Goal: Information Seeking & Learning: Learn about a topic

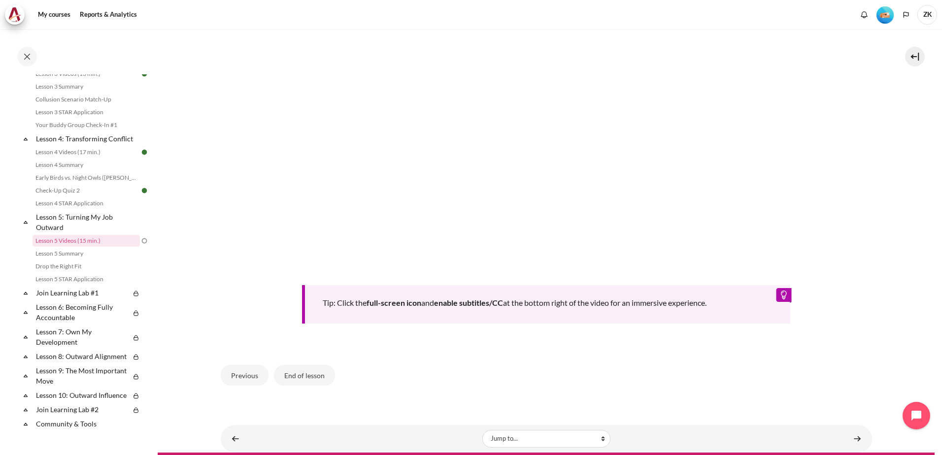
scroll to position [393, 0]
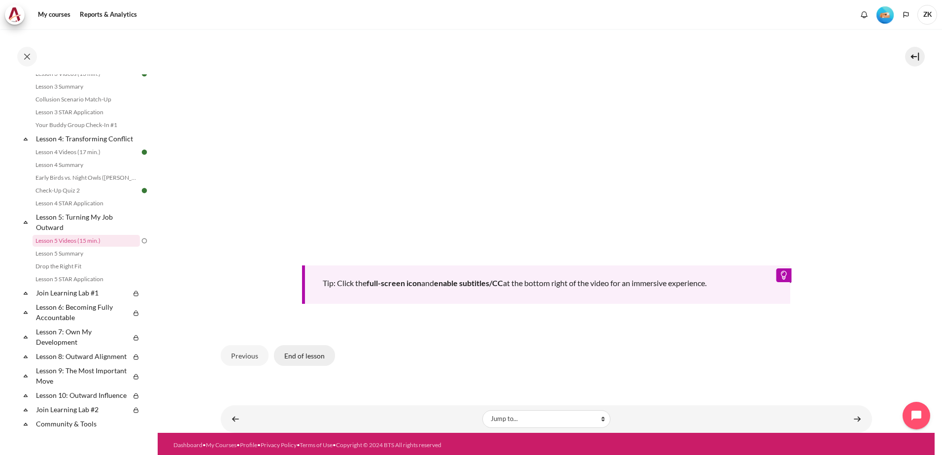
click at [289, 353] on button "End of lesson" at bounding box center [304, 355] width 61 height 21
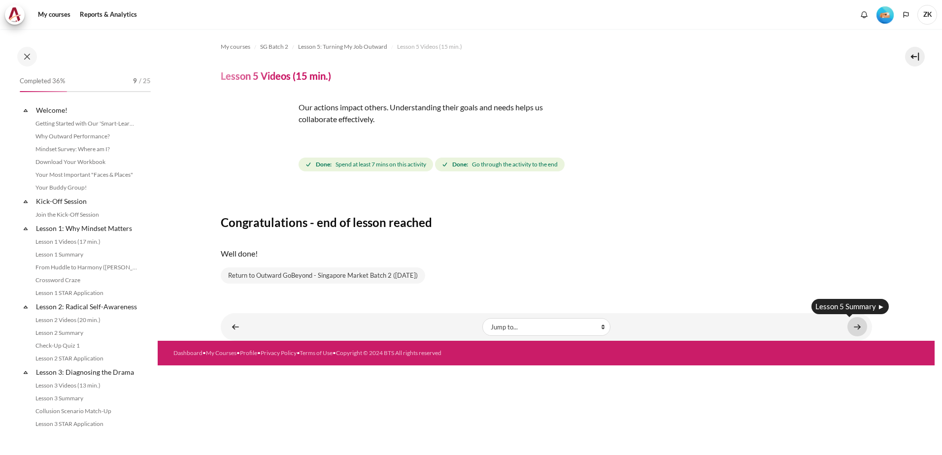
scroll to position [312, 0]
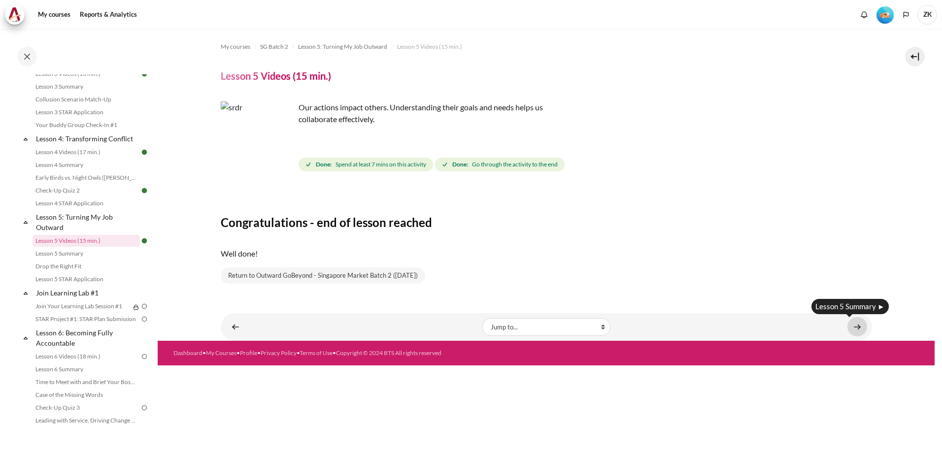
click at [862, 328] on link "Content" at bounding box center [857, 326] width 20 height 19
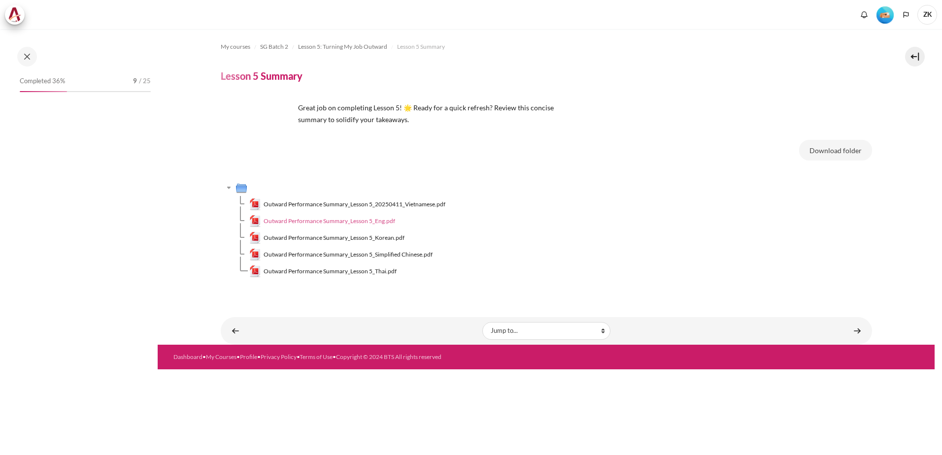
click at [370, 220] on span "Outward Performance Summary_Lesson 5_Eng.pdf" at bounding box center [330, 221] width 132 height 9
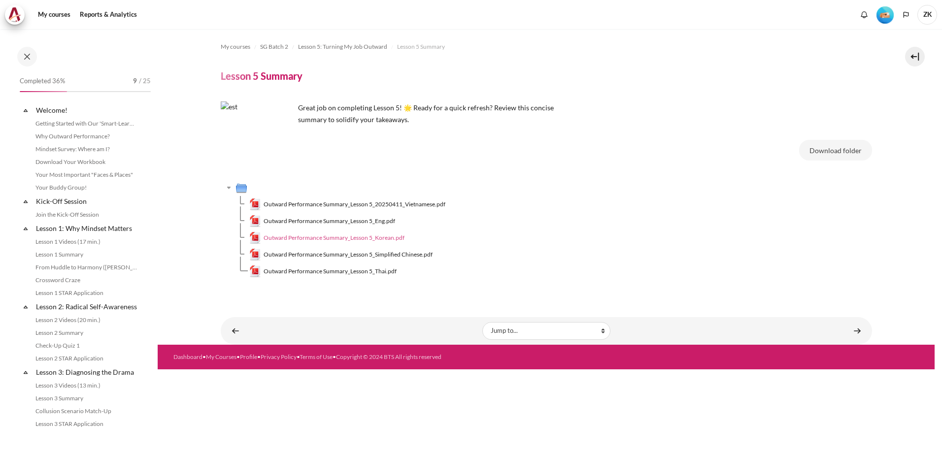
scroll to position [325, 0]
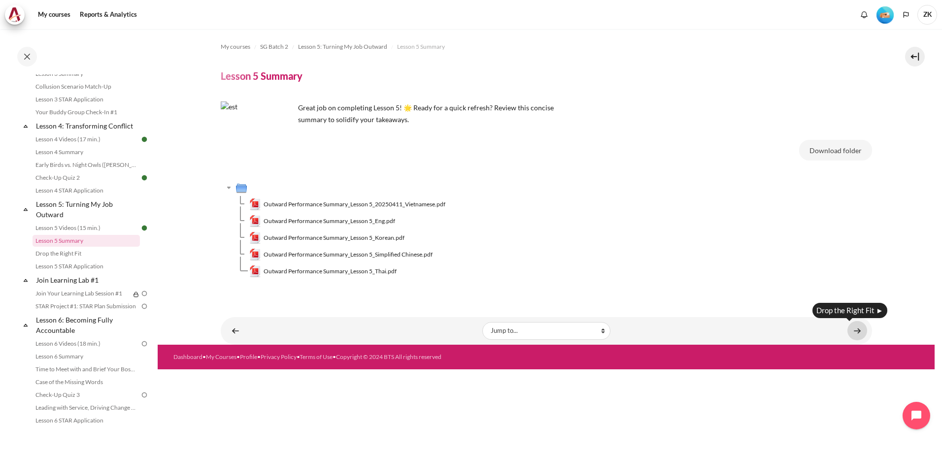
click at [857, 328] on link "Content" at bounding box center [857, 330] width 20 height 19
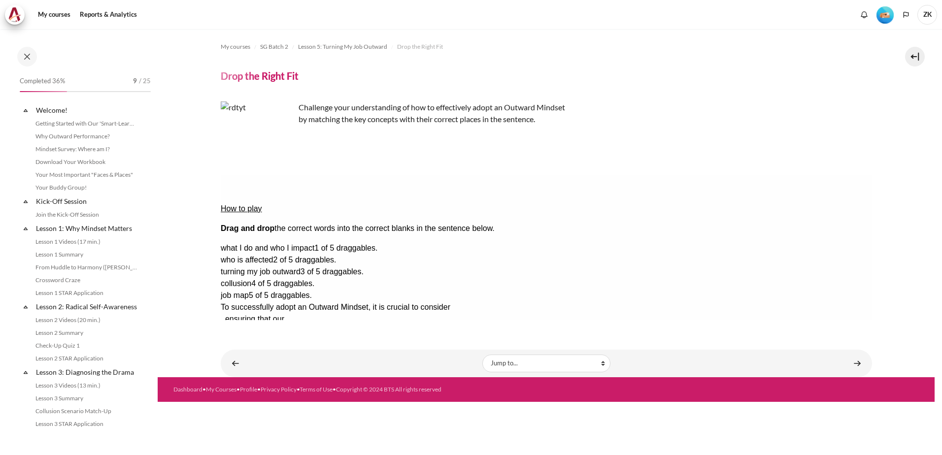
scroll to position [337, 0]
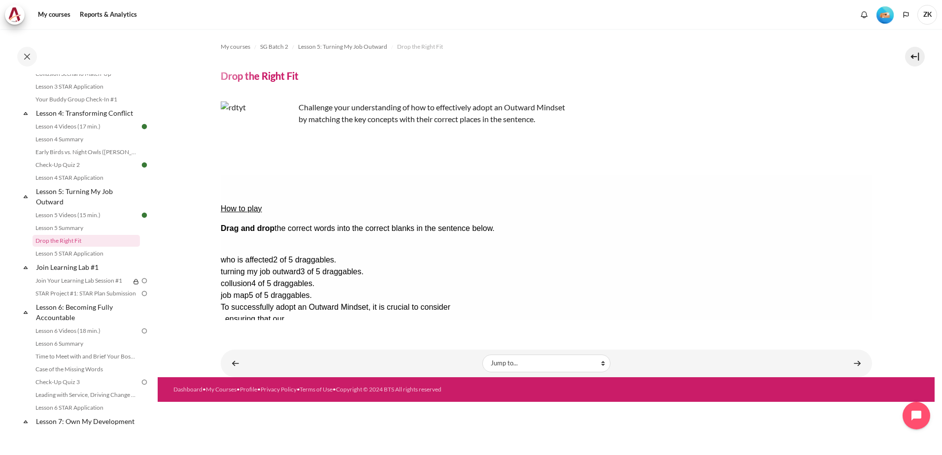
drag, startPoint x: 796, startPoint y: 220, endPoint x: 476, endPoint y: 182, distance: 321.9
drag, startPoint x: 842, startPoint y: 214, endPoint x: 511, endPoint y: 190, distance: 331.9
drag, startPoint x: 830, startPoint y: 251, endPoint x: 435, endPoint y: 232, distance: 395.1
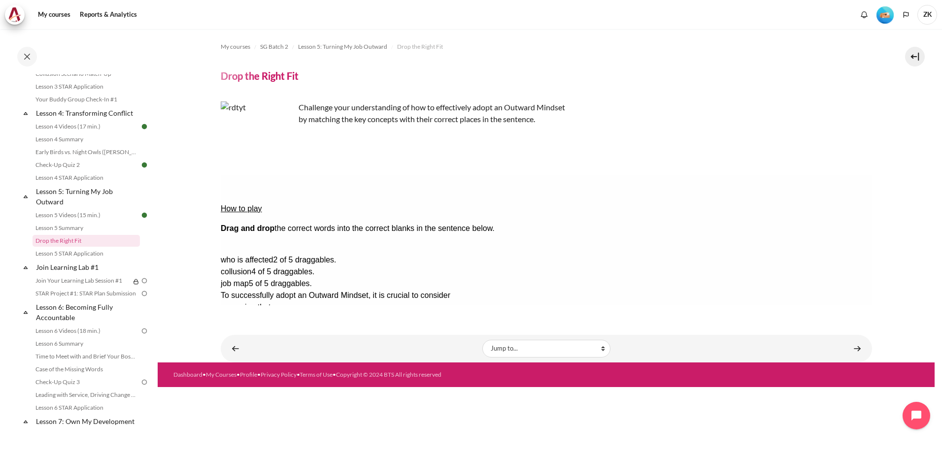
drag, startPoint x: 819, startPoint y: 216, endPoint x: 639, endPoint y: 227, distance: 180.6
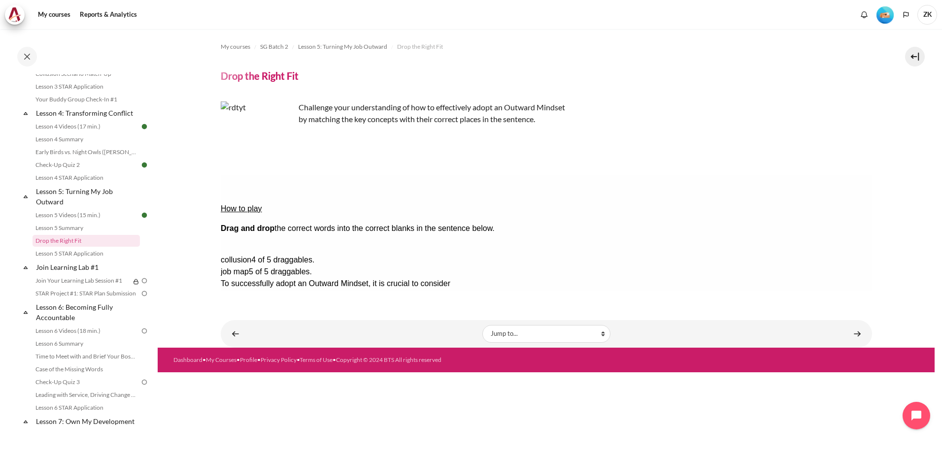
drag, startPoint x: 847, startPoint y: 217, endPoint x: 500, endPoint y: 200, distance: 346.7
drag, startPoint x: 836, startPoint y: 250, endPoint x: 656, endPoint y: 209, distance: 184.4
drag, startPoint x: 829, startPoint y: 220, endPoint x: 665, endPoint y: 200, distance: 165.3
drag, startPoint x: 850, startPoint y: 248, endPoint x: 492, endPoint y: 197, distance: 361.2
drag, startPoint x: 810, startPoint y: 214, endPoint x: 655, endPoint y: 190, distance: 157.0
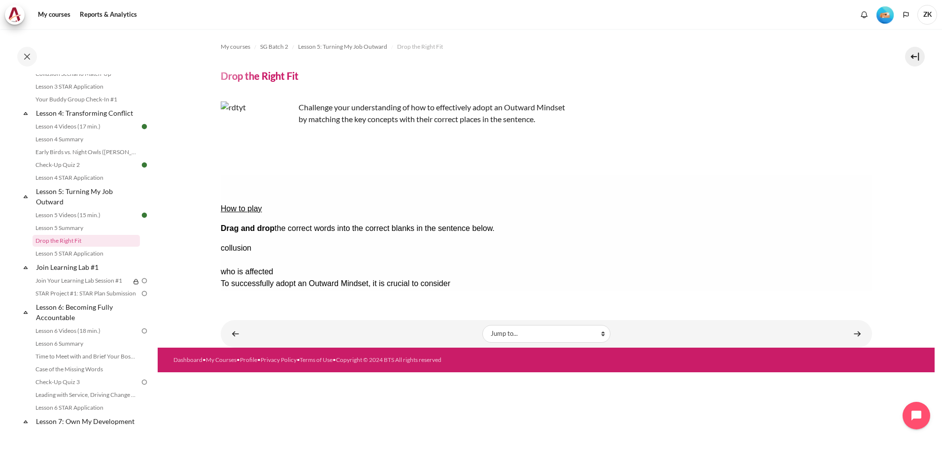
drag, startPoint x: 833, startPoint y: 235, endPoint x: 632, endPoint y: 191, distance: 205.9
drag, startPoint x: 834, startPoint y: 220, endPoint x: 509, endPoint y: 176, distance: 328.0
click at [484, 361] on div "Check Check the answers. The responses will be marked as correct, incorrect, or…" at bounding box center [545, 367] width 651 height 12
drag, startPoint x: 826, startPoint y: 249, endPoint x: 707, endPoint y: 282, distance: 122.6
drag, startPoint x: 842, startPoint y: 216, endPoint x: 487, endPoint y: 204, distance: 355.9
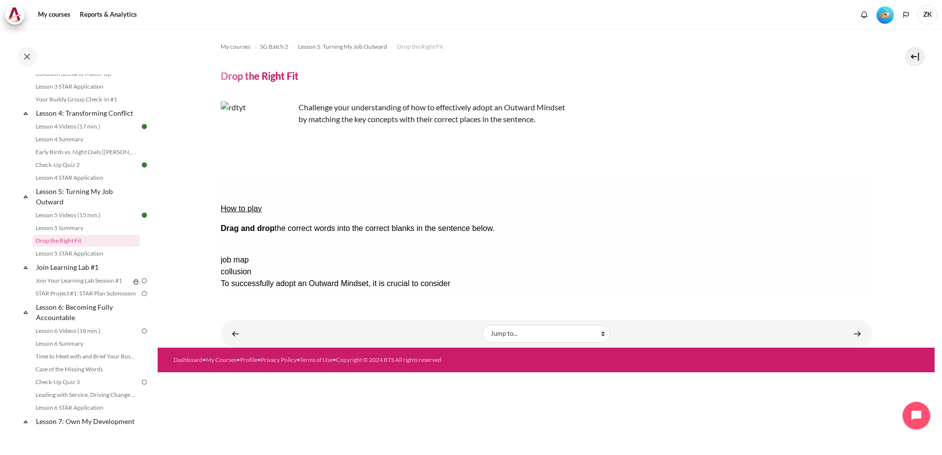
drag, startPoint x: 849, startPoint y: 216, endPoint x: 521, endPoint y: 197, distance: 329.1
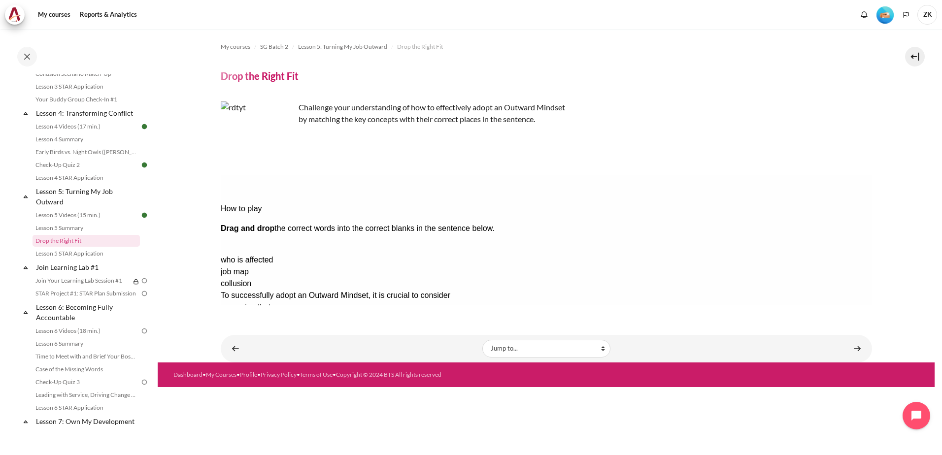
drag, startPoint x: 814, startPoint y: 213, endPoint x: 432, endPoint y: 220, distance: 382.3
drag, startPoint x: 832, startPoint y: 214, endPoint x: 446, endPoint y: 231, distance: 386.1
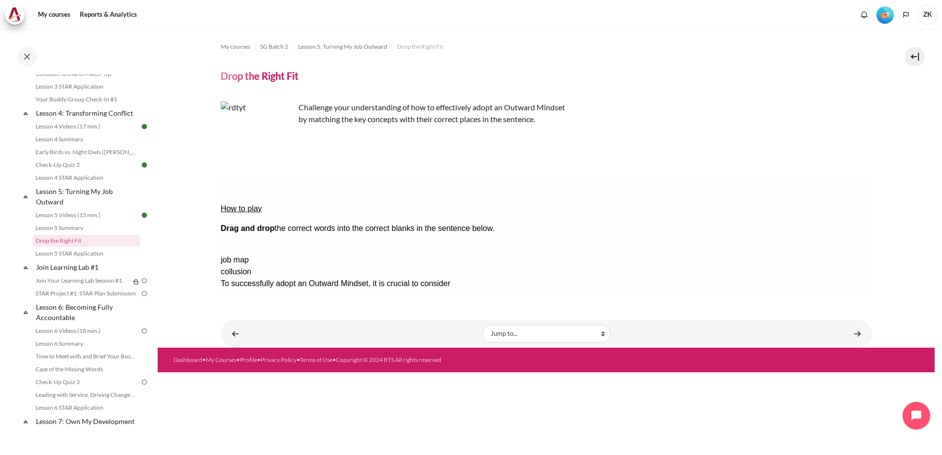
drag, startPoint x: 853, startPoint y: 216, endPoint x: 496, endPoint y: 216, distance: 356.6
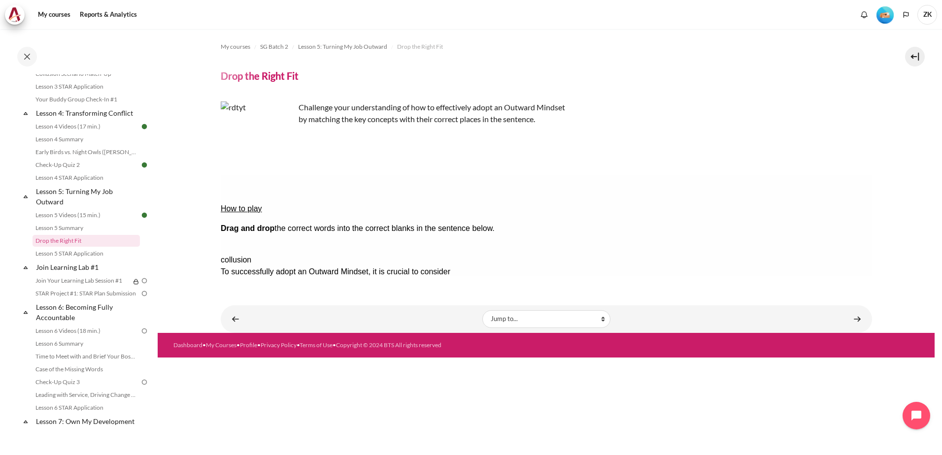
drag, startPoint x: 863, startPoint y: 218, endPoint x: 671, endPoint y: 218, distance: 191.6
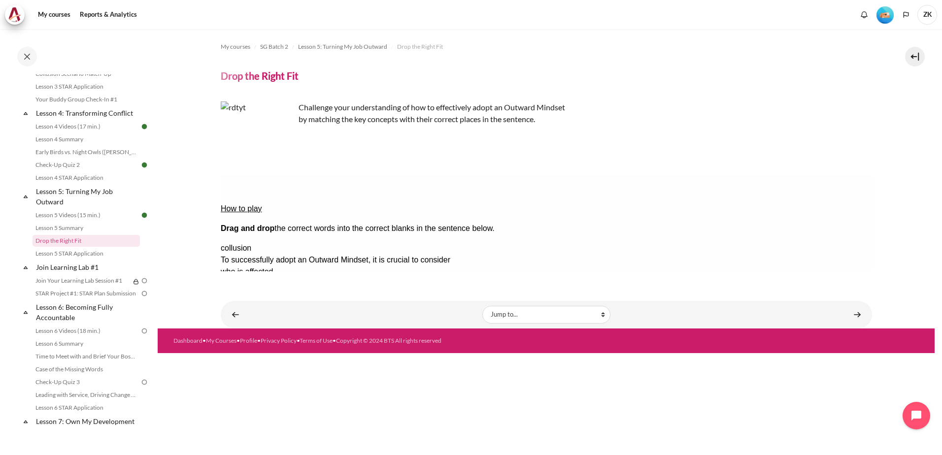
click at [247, 362] on button "Check Check the answers. The responses will be marked as correct, incorrect, or…" at bounding box center [233, 367] width 27 height 10
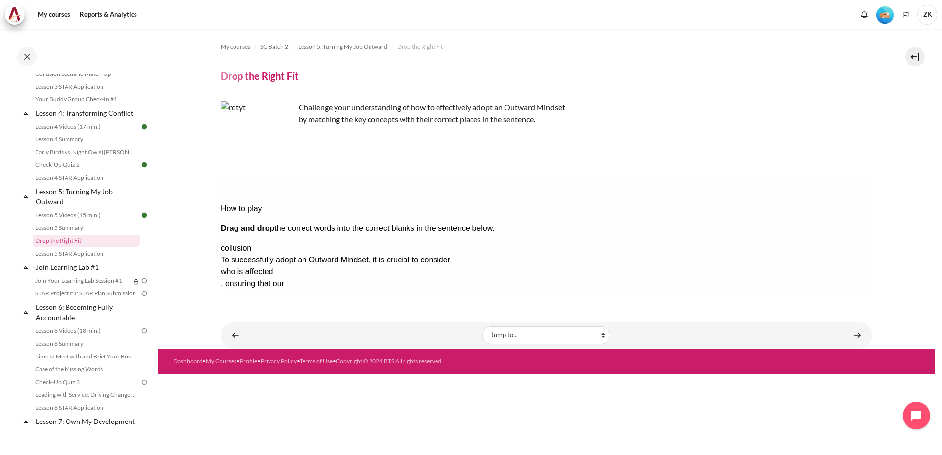
click at [299, 266] on div "who is affected" at bounding box center [259, 272] width 78 height 12
click at [293, 392] on button "Retry Retry the task. Reset all responses and start the task over again." at bounding box center [281, 397] width 24 height 10
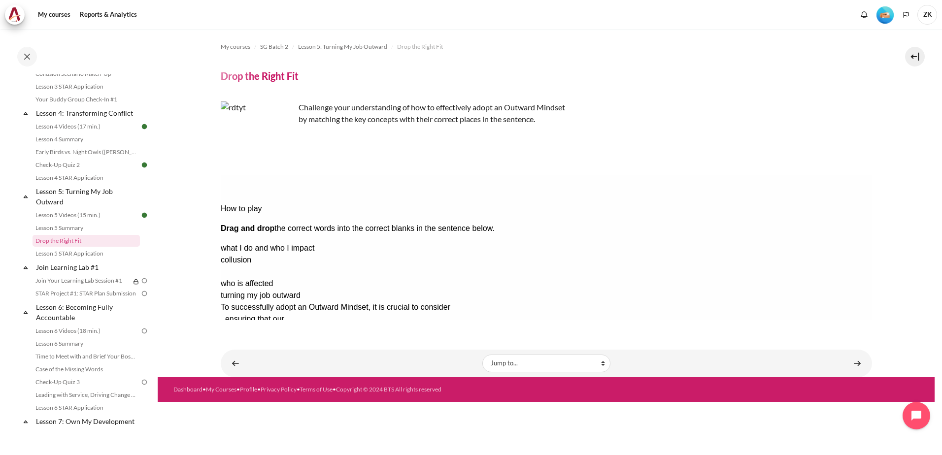
drag, startPoint x: 826, startPoint y: 244, endPoint x: 651, endPoint y: 219, distance: 176.2
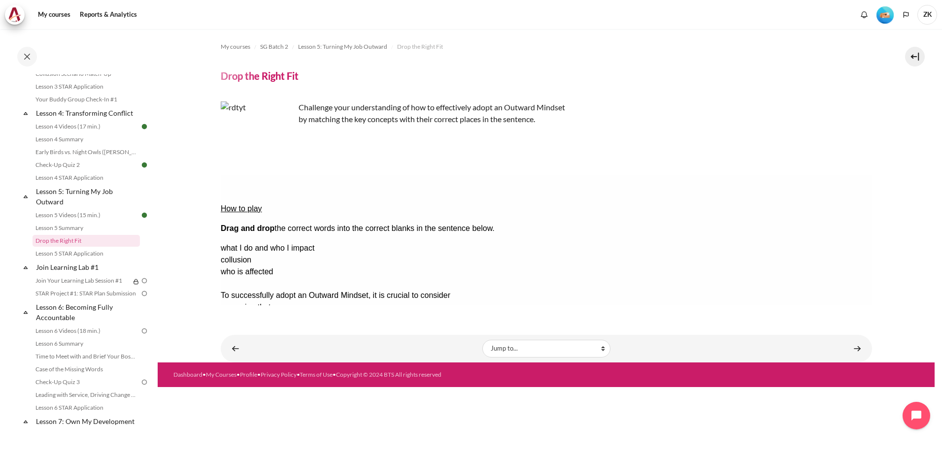
drag, startPoint x: 810, startPoint y: 264, endPoint x: 431, endPoint y: 232, distance: 380.1
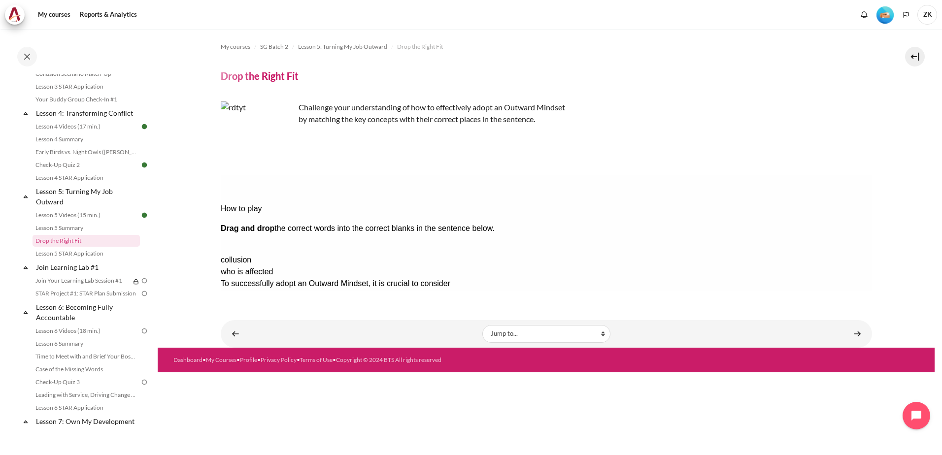
drag, startPoint x: 843, startPoint y: 216, endPoint x: 531, endPoint y: 209, distance: 311.9
drag, startPoint x: 805, startPoint y: 217, endPoint x: 492, endPoint y: 218, distance: 313.8
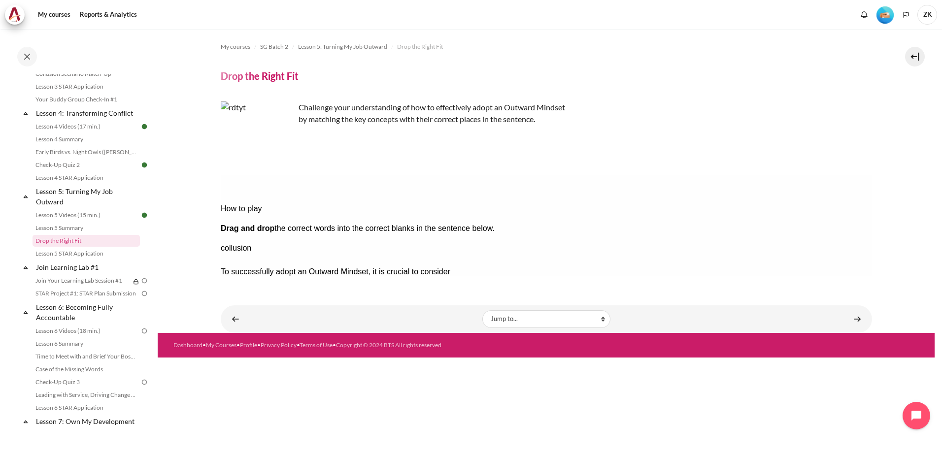
drag, startPoint x: 840, startPoint y: 229, endPoint x: 588, endPoint y: 229, distance: 252.2
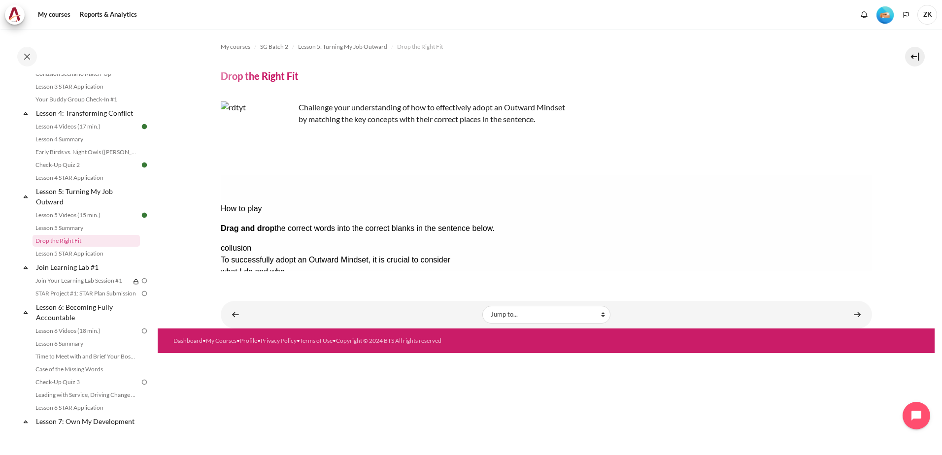
click at [247, 362] on button "Check Check the answers. The responses will be marked as correct, incorrect, or…" at bounding box center [233, 367] width 27 height 10
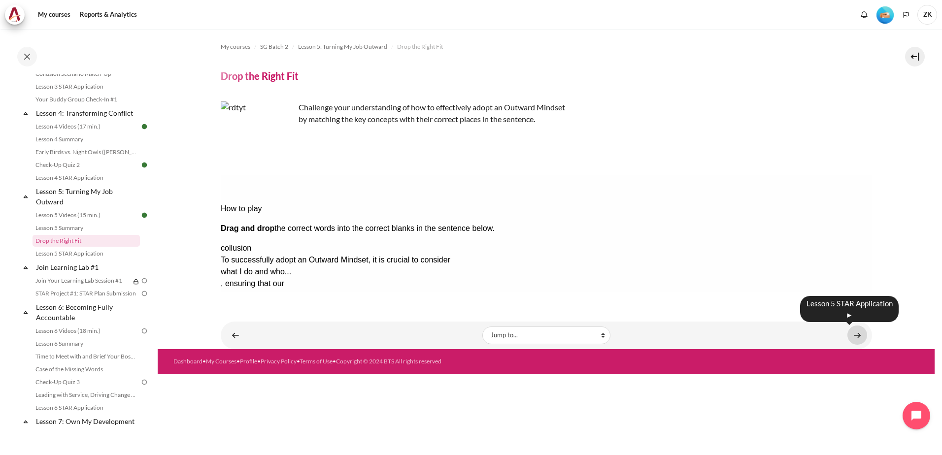
click at [855, 335] on link "Content" at bounding box center [857, 335] width 20 height 19
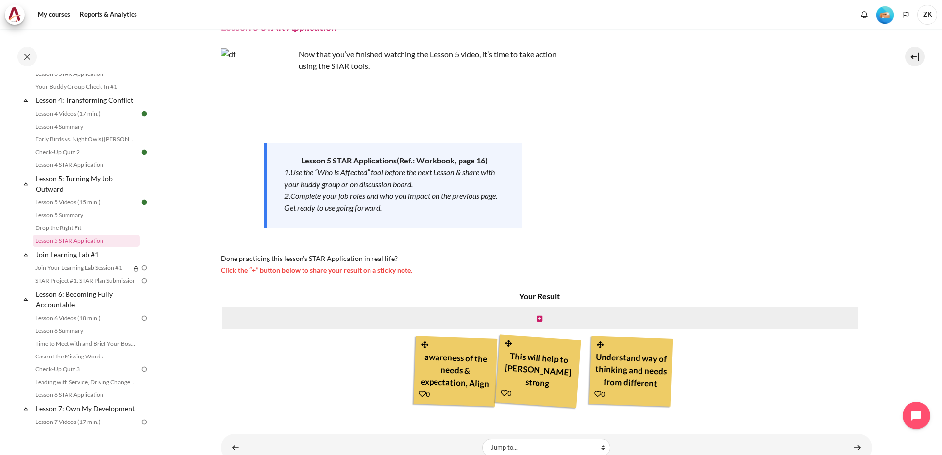
scroll to position [24, 0]
click at [553, 367] on div "This will help to foster strong collaboration between inter-departments" at bounding box center [538, 370] width 74 height 46
click at [444, 370] on div "awareness of the needs & expectation, Align" at bounding box center [455, 369] width 73 height 43
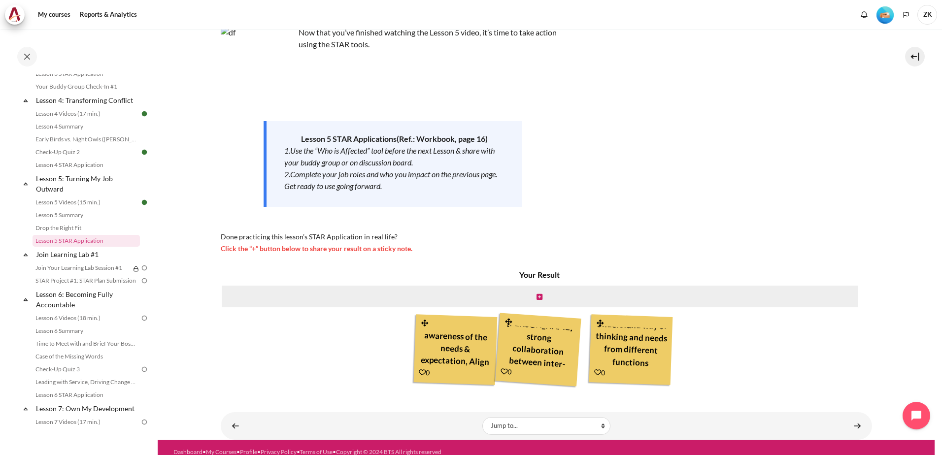
scroll to position [80, 0]
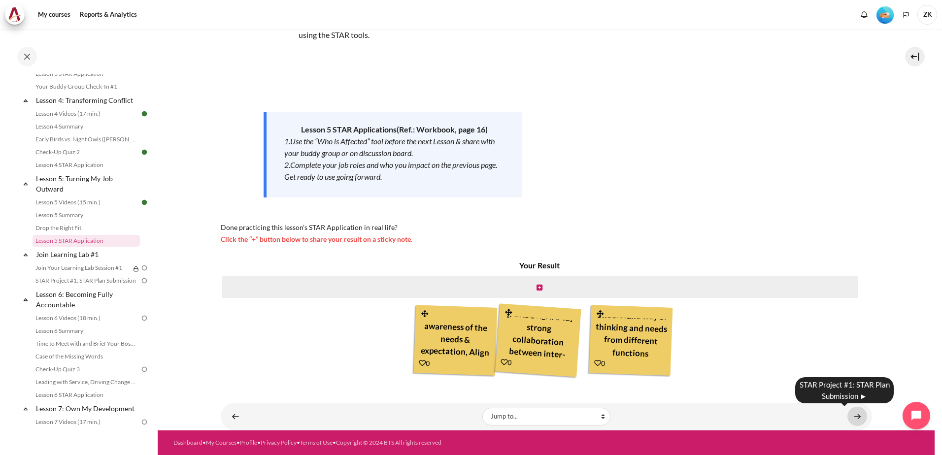
click at [859, 416] on link "Content" at bounding box center [857, 416] width 20 height 19
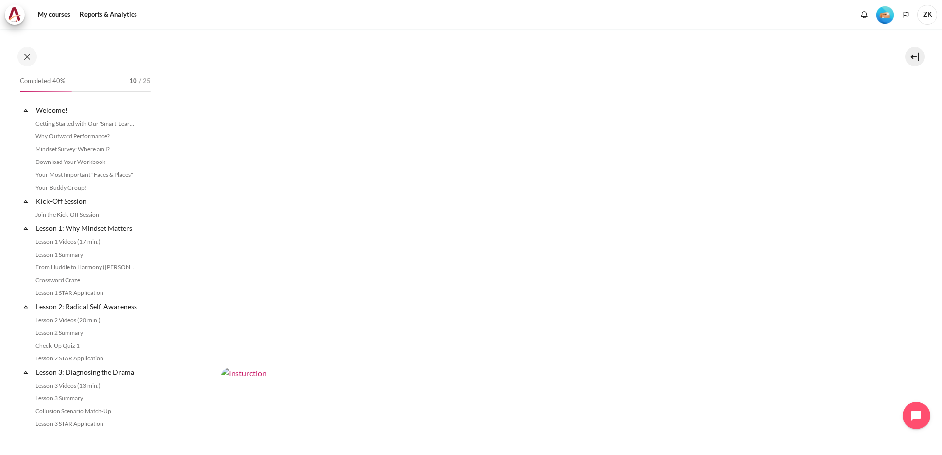
scroll to position [390, 0]
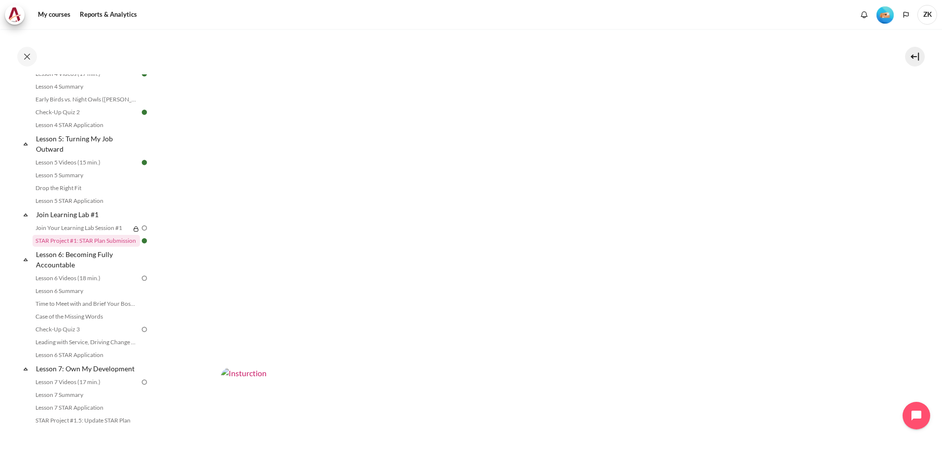
click at [481, 136] on img "Content" at bounding box center [546, 183] width 651 height 367
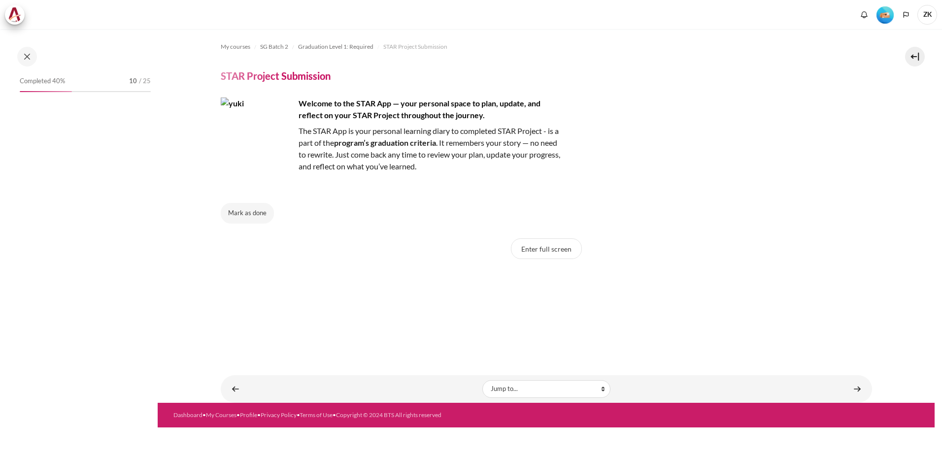
click at [560, 254] on button "Enter full screen" at bounding box center [546, 248] width 71 height 21
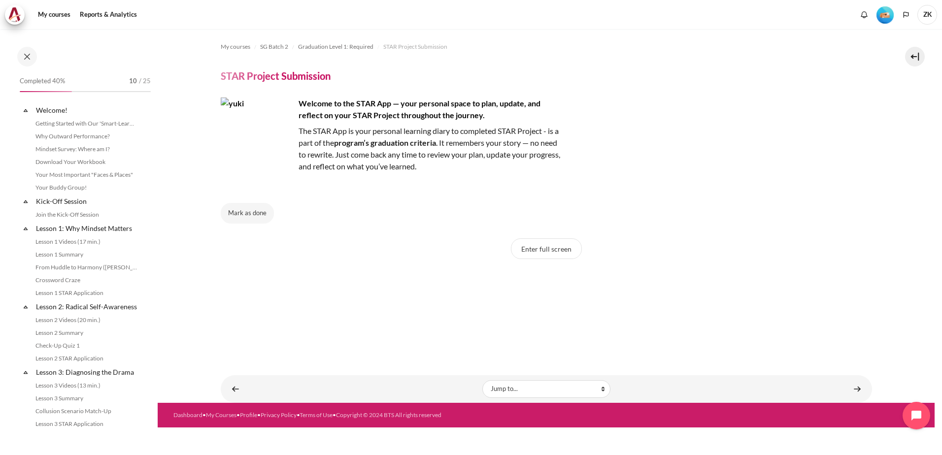
scroll to position [842, 0]
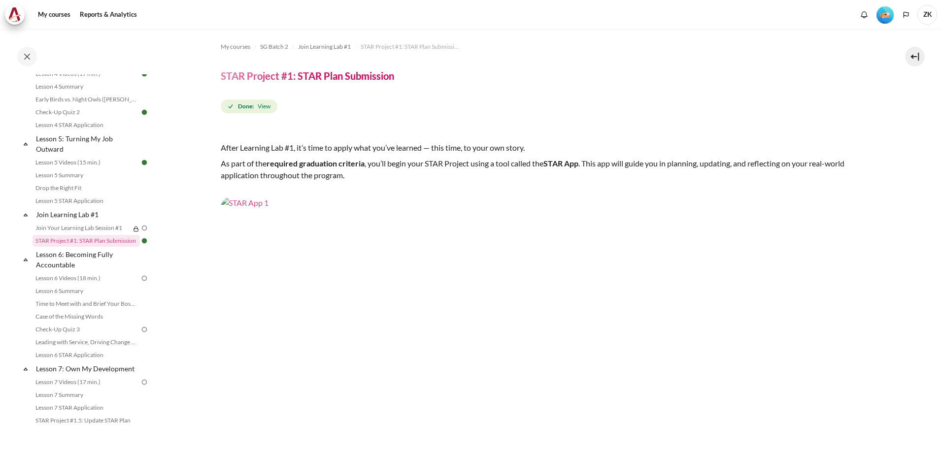
scroll to position [566, 0]
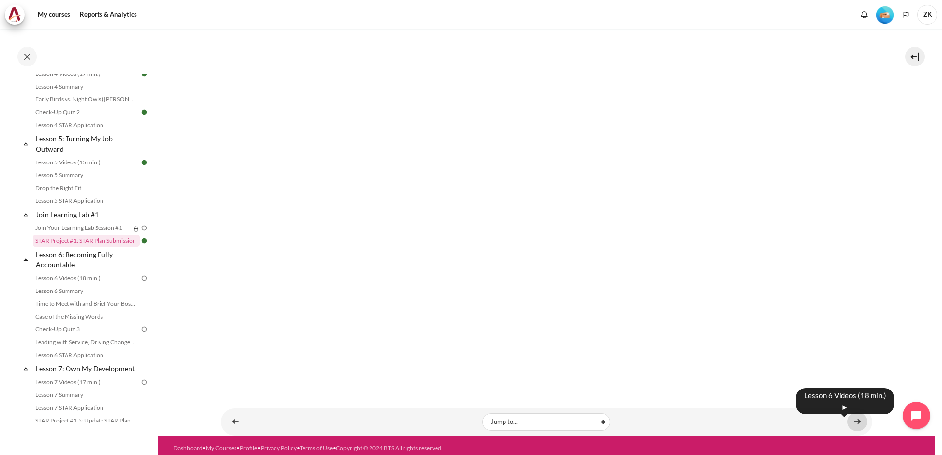
click at [851, 416] on link "Content" at bounding box center [857, 421] width 20 height 19
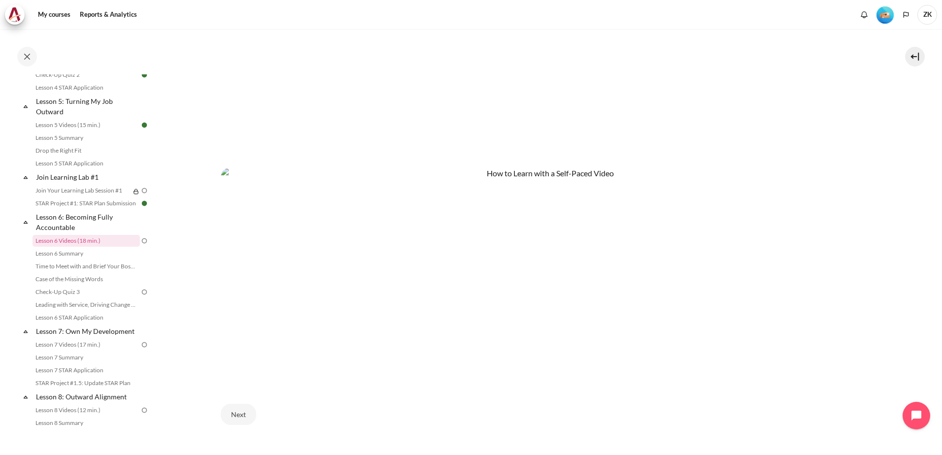
scroll to position [493, 0]
